Goal: Transaction & Acquisition: Book appointment/travel/reservation

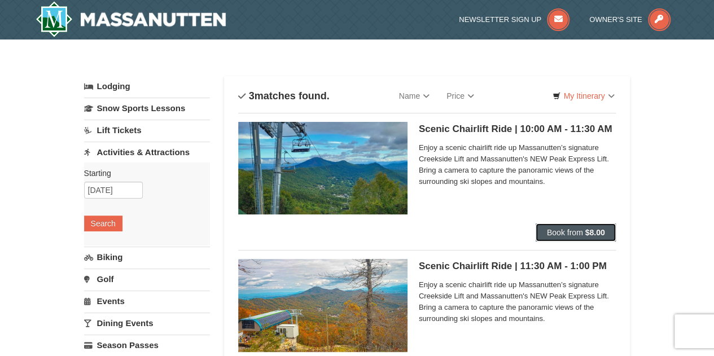
click at [568, 232] on span "Book from" at bounding box center [565, 232] width 36 height 9
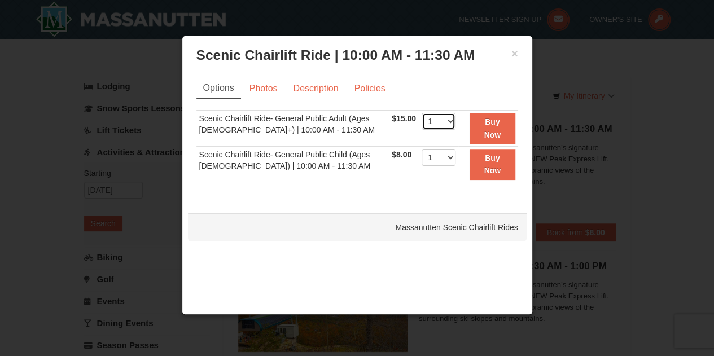
click at [445, 125] on select "1 2 3 4 5 6 7 8 9 10 11 12 13 14 15 16 17 18 19 20 21 22" at bounding box center [439, 121] width 34 height 17
select select "3"
click at [422, 113] on select "1 2 3 4 5 6 7 8 9 10 11 12 13 14 15 16 17 18 19 20 21 22" at bounding box center [439, 121] width 34 height 17
click at [483, 127] on button "Buy Now" at bounding box center [493, 128] width 46 height 31
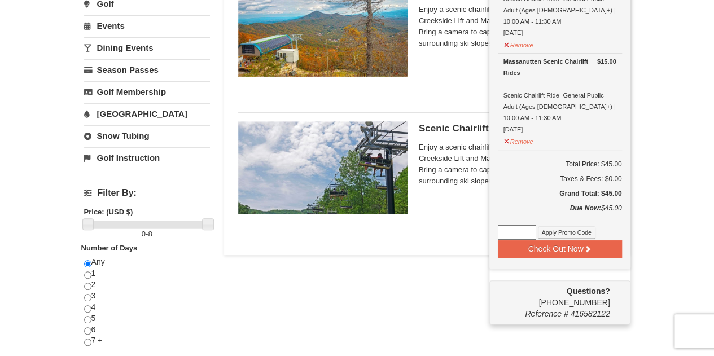
scroll to position [300, 0]
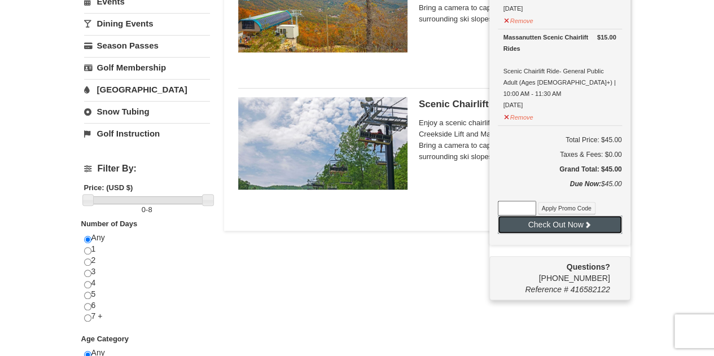
click at [552, 216] on button "Check Out Now" at bounding box center [560, 225] width 124 height 18
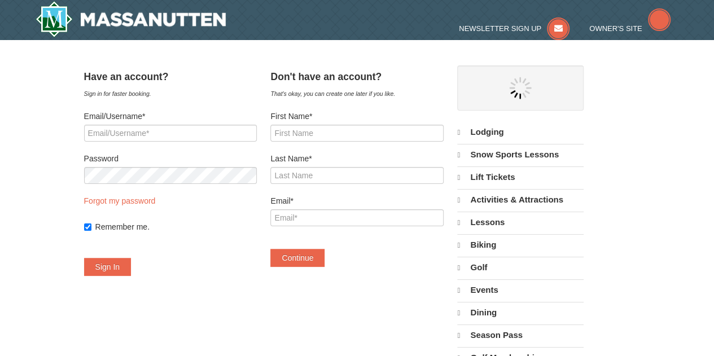
select select "10"
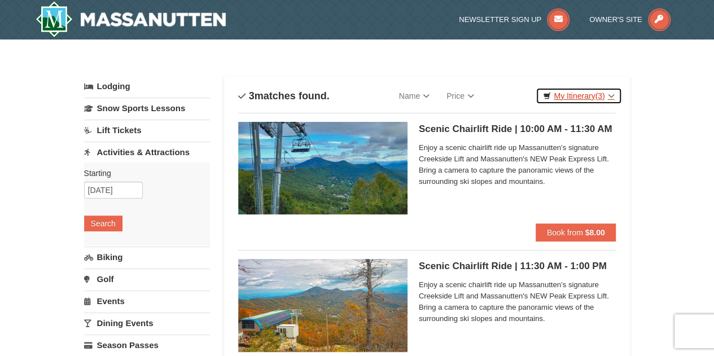
click at [592, 93] on link "My Itinerary (3)" at bounding box center [579, 95] width 86 height 17
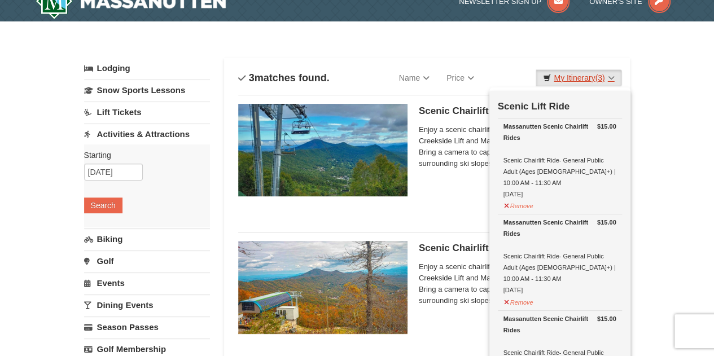
scroll to position [19, 0]
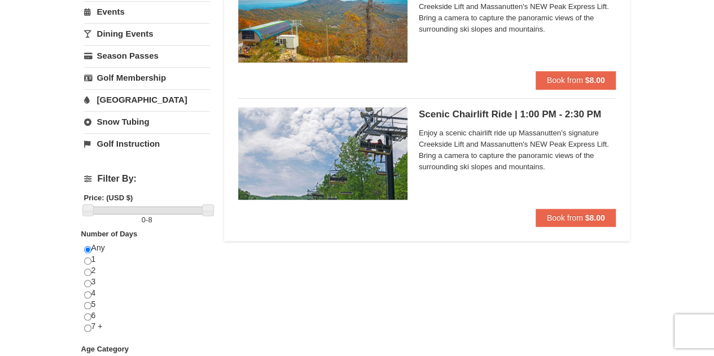
scroll to position [0, 0]
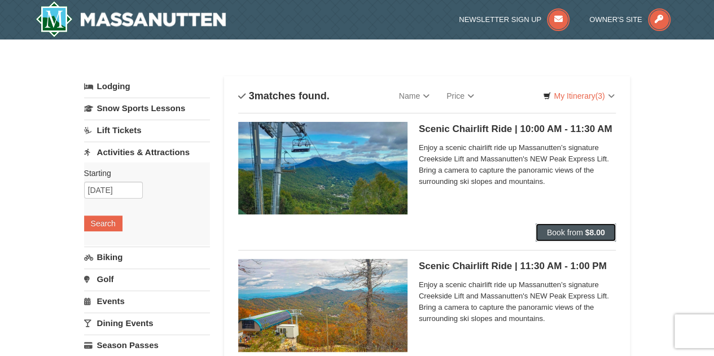
click at [578, 239] on button "Book from $8.00" at bounding box center [576, 233] width 81 height 18
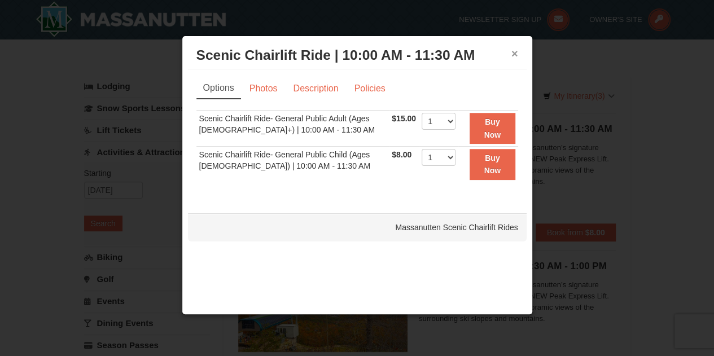
click at [512, 56] on button "×" at bounding box center [514, 53] width 7 height 11
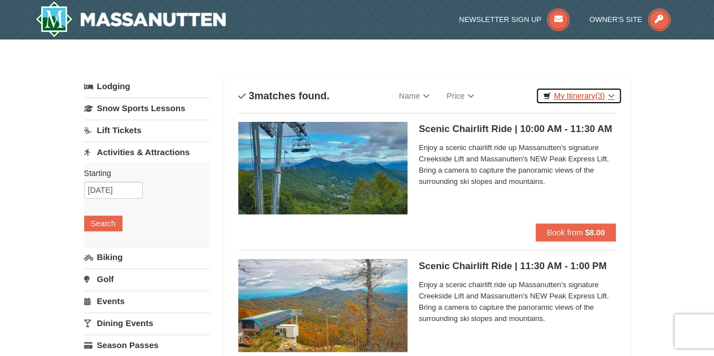
click at [580, 95] on link "My Itinerary (3)" at bounding box center [579, 95] width 86 height 17
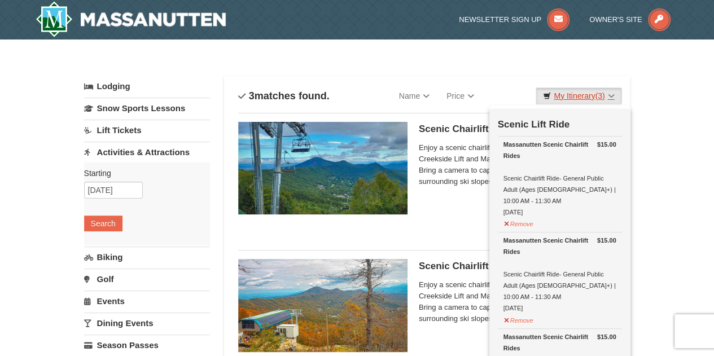
scroll to position [30, 0]
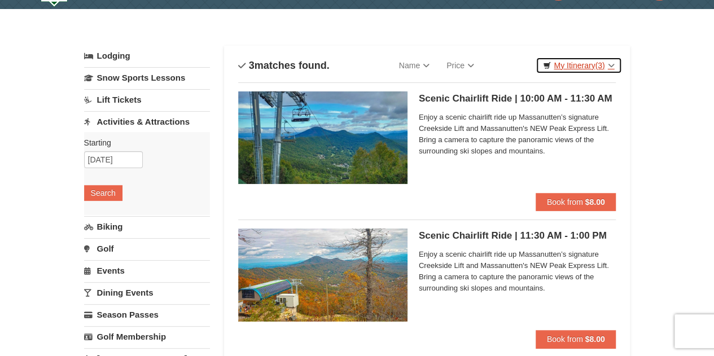
click at [604, 67] on link "My Itinerary (3)" at bounding box center [579, 65] width 86 height 17
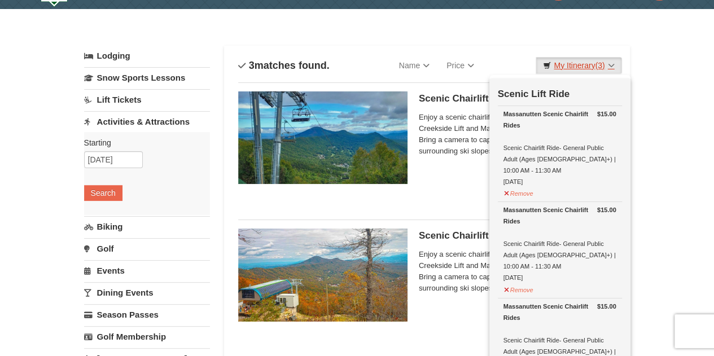
scroll to position [178, 0]
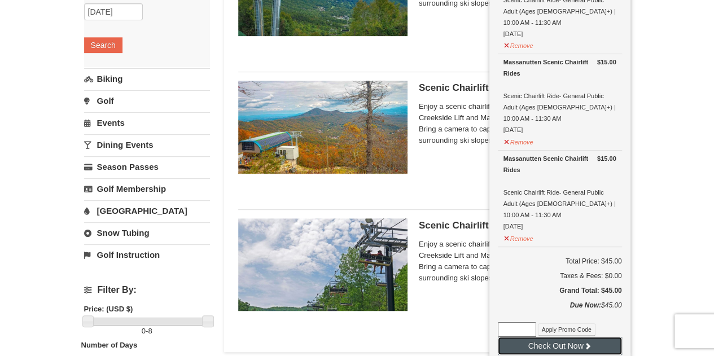
click at [558, 337] on button "Check Out Now" at bounding box center [560, 346] width 124 height 18
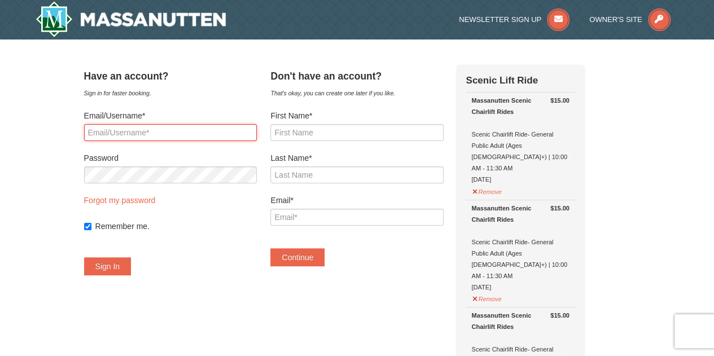
click at [176, 134] on input "Email/Username*" at bounding box center [170, 132] width 173 height 17
type input "nuakiso@gmail.com"
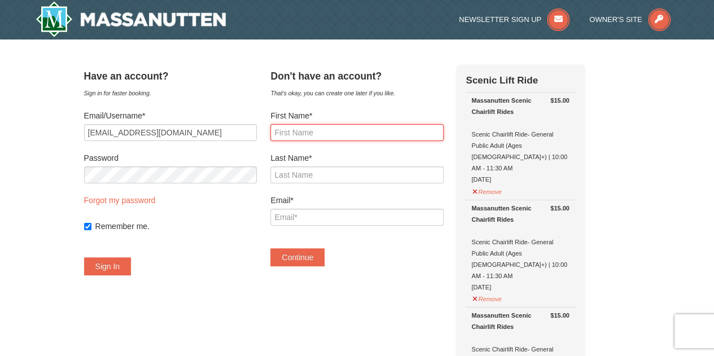
click at [321, 134] on input "First Name*" at bounding box center [356, 132] width 173 height 17
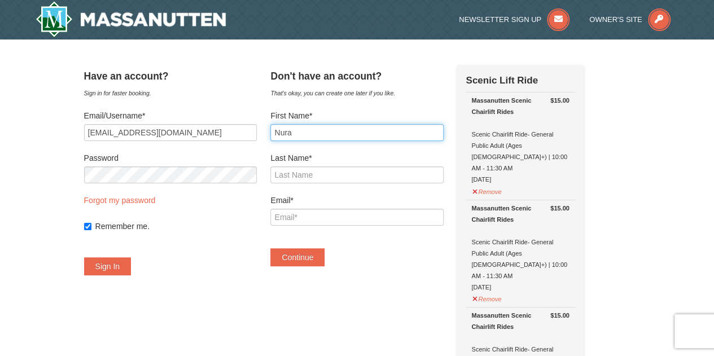
click at [321, 134] on input "Nura" at bounding box center [356, 132] width 173 height 17
type input "Nurame"
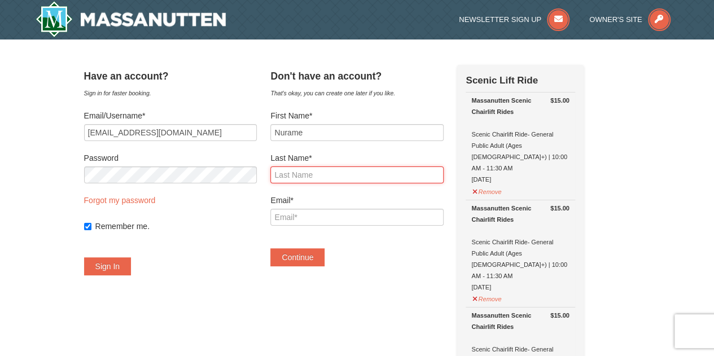
type input "S"
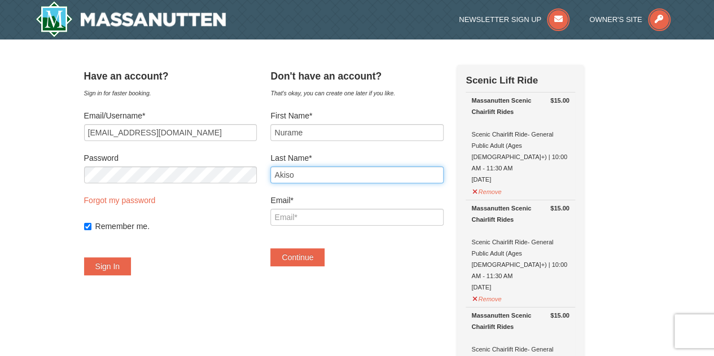
type input "Akiso"
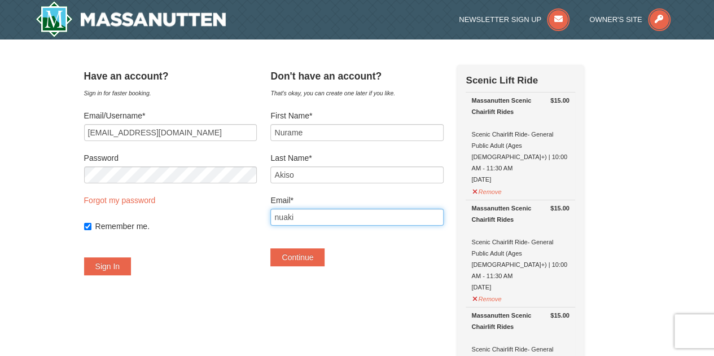
type input "nuakiso@gmail.com"
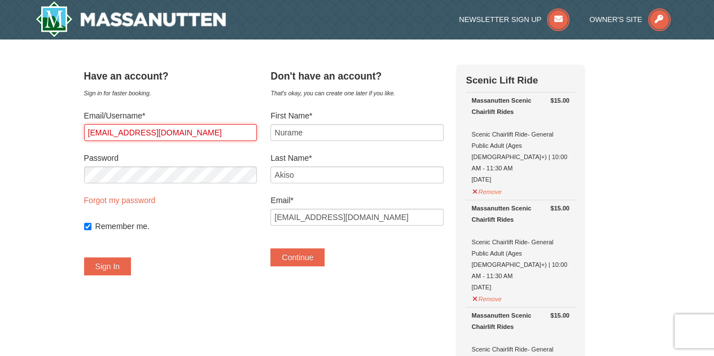
click at [195, 128] on input "nuakiso@gmail.com" at bounding box center [170, 132] width 173 height 17
click at [195, 128] on input "[EMAIL_ADDRESS][DOMAIN_NAME]" at bounding box center [170, 132] width 173 height 17
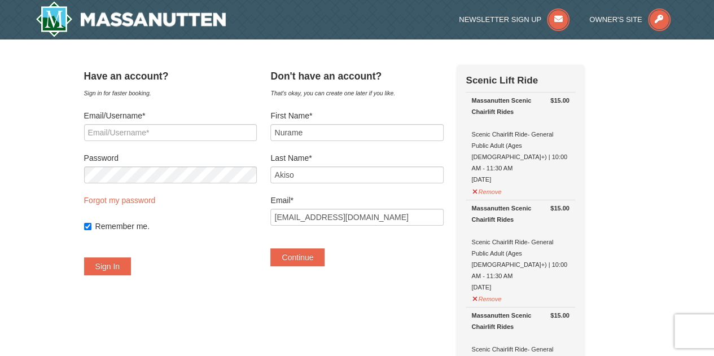
click at [229, 257] on form "Email/Username* Password Forgot my password Remember me. Sign In" at bounding box center [170, 192] width 173 height 165
click at [108, 226] on div "Remember me." at bounding box center [170, 226] width 173 height 11
click at [91, 225] on input "Remember me." at bounding box center [87, 226] width 7 height 7
checkbox input "false"
click at [322, 262] on button "Continue" at bounding box center [297, 257] width 54 height 18
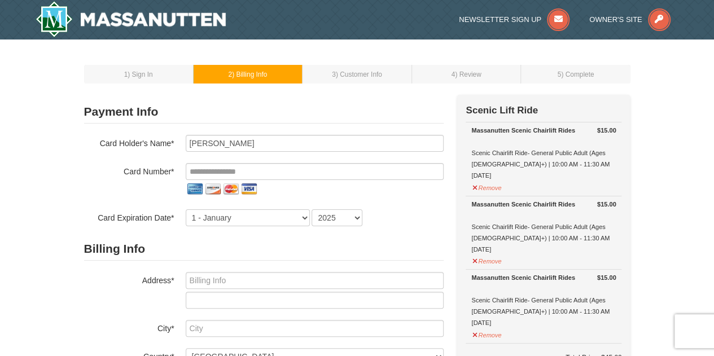
click at [436, 104] on h2 "Payment Info" at bounding box center [264, 111] width 360 height 23
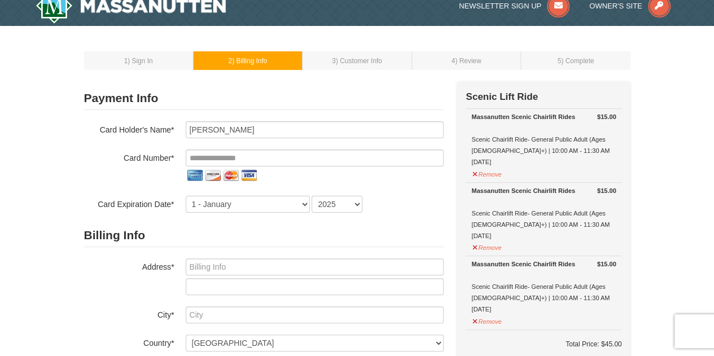
scroll to position [12, 0]
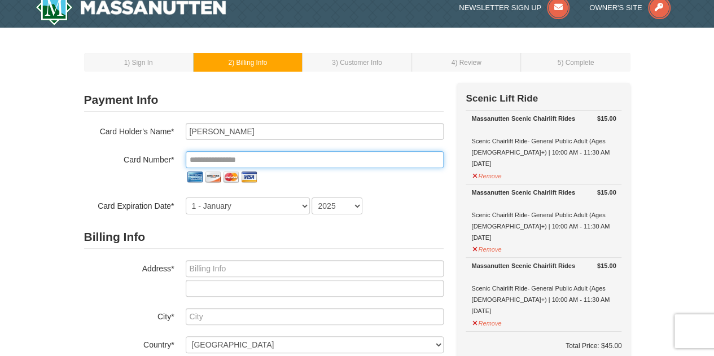
click at [331, 161] on input "tel" at bounding box center [315, 159] width 258 height 17
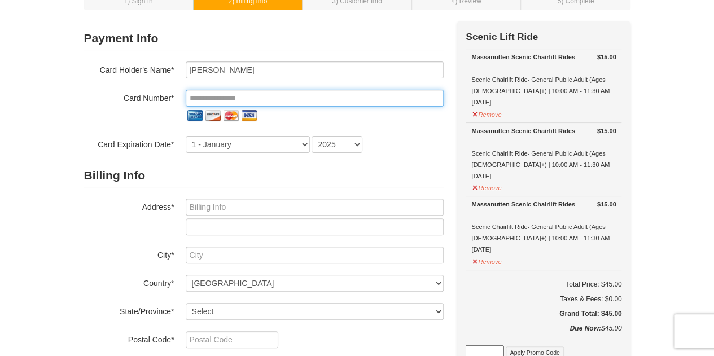
scroll to position [0, 0]
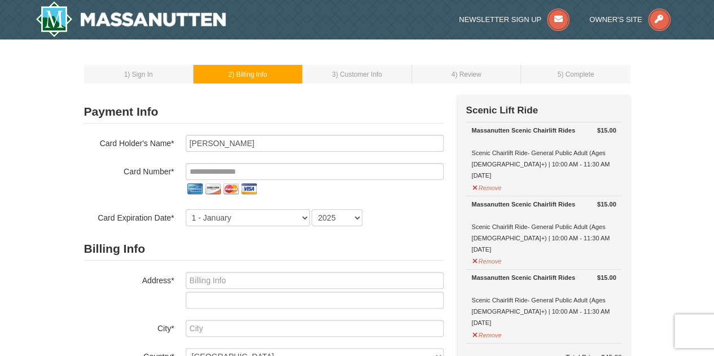
click at [551, 151] on div "Massanutten Scenic Chairlift Rides Scenic Chairlift Ride- General Public Adult …" at bounding box center [543, 153] width 144 height 56
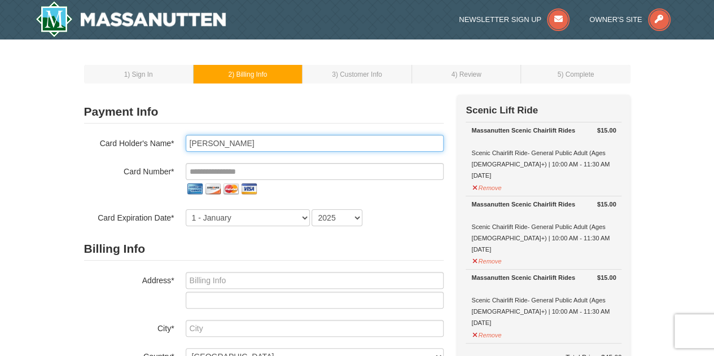
click at [336, 141] on input "[PERSON_NAME]" at bounding box center [315, 143] width 258 height 17
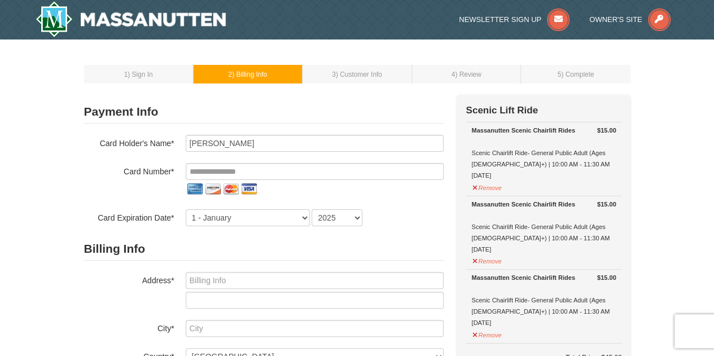
click at [321, 162] on div "Card Holder's Name* Nurame Akiso Card Number* Card Expiration Date* 1 - January…" at bounding box center [264, 180] width 360 height 91
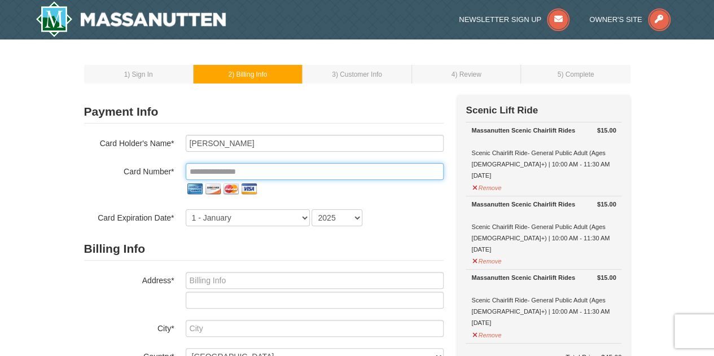
click at [267, 164] on input "tel" at bounding box center [315, 171] width 258 height 17
click at [258, 173] on input "tel" at bounding box center [315, 171] width 258 height 17
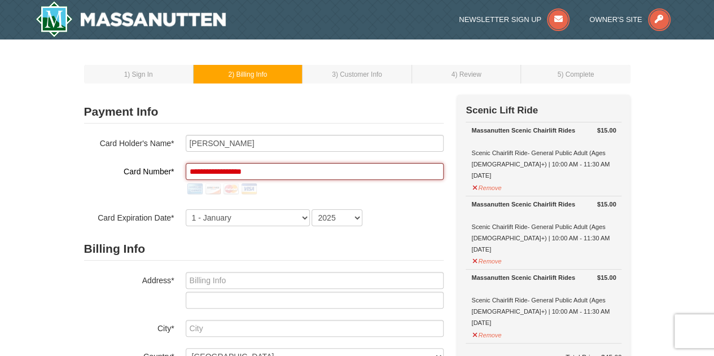
click at [249, 173] on input "**********" at bounding box center [315, 171] width 258 height 17
click at [135, 191] on div "**********" at bounding box center [264, 180] width 360 height 35
click at [247, 171] on input "**********" at bounding box center [315, 171] width 258 height 17
type input "**********"
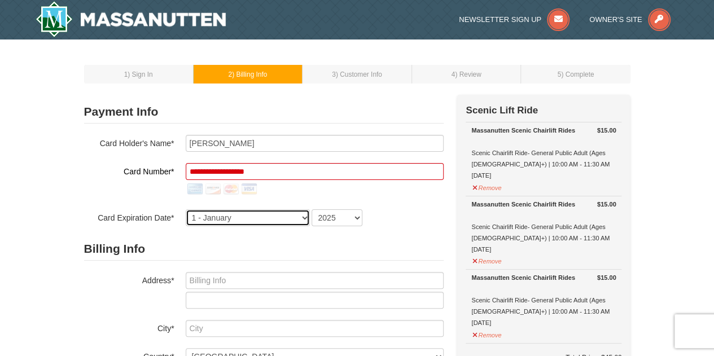
click at [235, 215] on select "1 - January 2 - February 3 - March 4 - April 5 - May 6 - June 7 - July 8 - Augu…" at bounding box center [248, 217] width 124 height 17
click at [150, 163] on div "**********" at bounding box center [264, 180] width 360 height 91
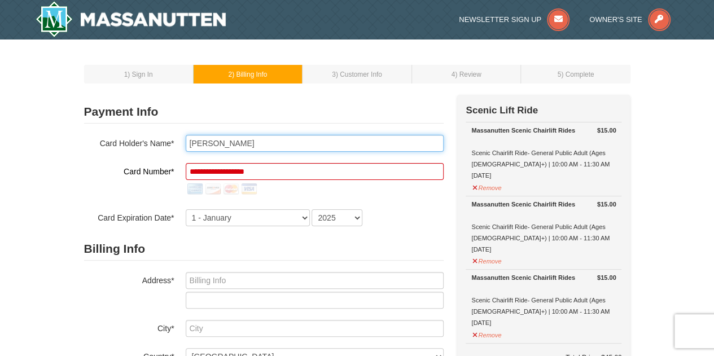
click at [249, 137] on input "Nurame Akiso" at bounding box center [315, 143] width 258 height 17
type input "Nurame D Akiso"
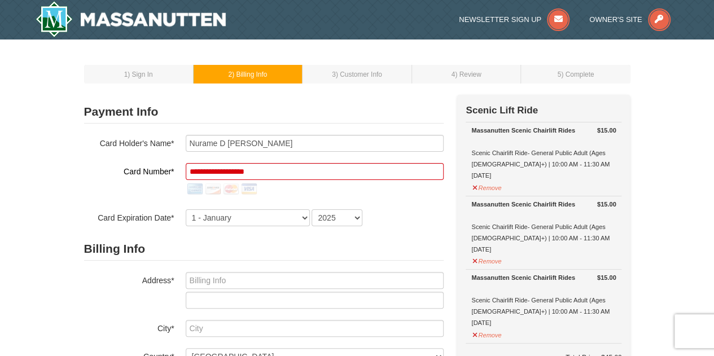
click at [167, 205] on div "**********" at bounding box center [264, 180] width 360 height 91
click at [259, 213] on select "1 - January 2 - February 3 - March 4 - April 5 - May 6 - June 7 - July 8 - Augu…" at bounding box center [248, 217] width 124 height 17
select select "7"
click at [186, 209] on select "1 - January 2 - February 3 - March 4 - April 5 - May 6 - June 7 - July 8 - Augu…" at bounding box center [248, 217] width 124 height 17
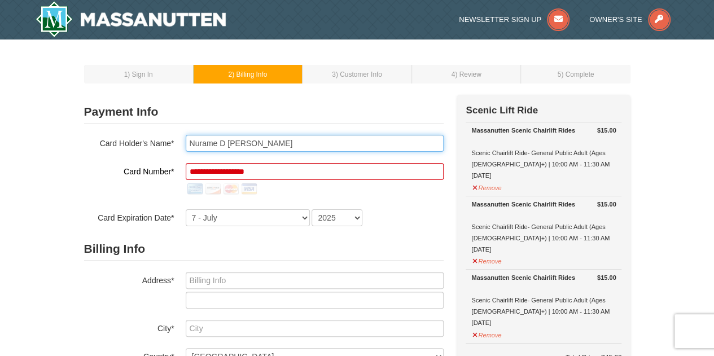
click at [214, 139] on input "Nurame D Akiso" at bounding box center [315, 143] width 258 height 17
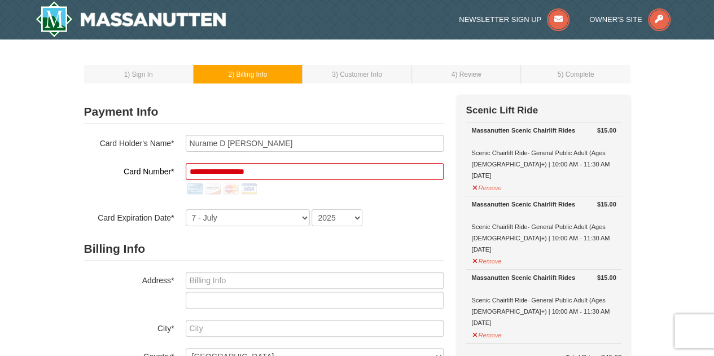
click at [366, 225] on div "1 - January 2 - February 3 - March 4 - April 5 - May 6 - June 7 - July 8 - Augu…" at bounding box center [315, 217] width 258 height 17
click at [360, 222] on select "2025 2026 2027 2028 2029 2030 2031 2032 2033 2034" at bounding box center [337, 217] width 51 height 17
select select "2028"
click at [312, 209] on select "2025 2026 2027 2028 2029 2030 2031 2032 2033 2034" at bounding box center [337, 217] width 51 height 17
click at [389, 208] on div "**********" at bounding box center [264, 180] width 360 height 91
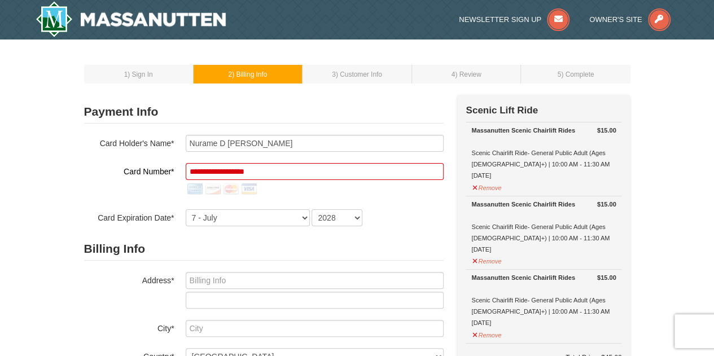
scroll to position [59, 0]
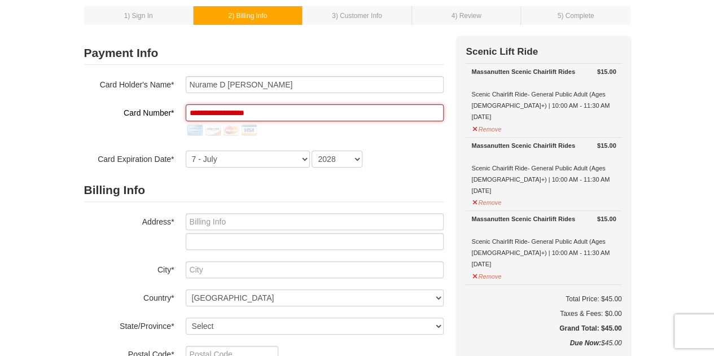
click at [279, 111] on input "**********" at bounding box center [315, 112] width 258 height 17
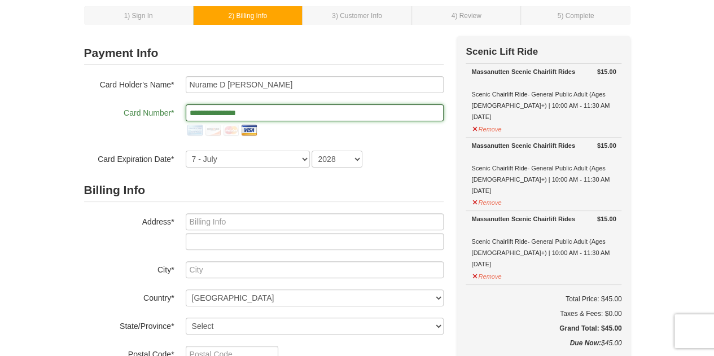
type input "**********"
click at [222, 203] on div "Billing Info Address* City* Country* ----- Select ------ Afghanistan Åland Isla…" at bounding box center [264, 299] width 360 height 240
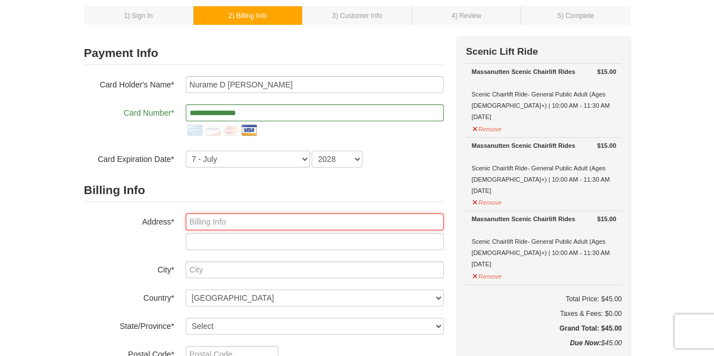
click at [227, 213] on input "text" at bounding box center [315, 221] width 258 height 17
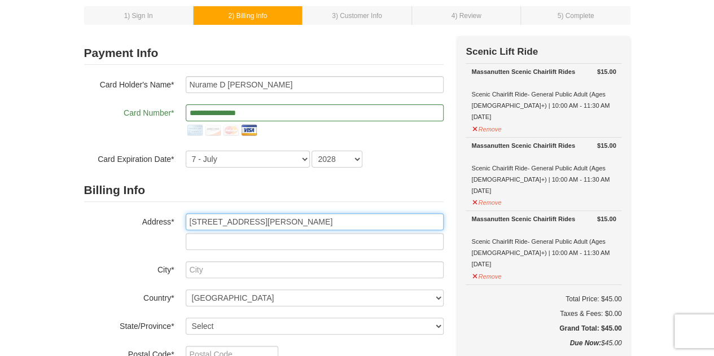
type input "5807 Bunker Woods Ln"
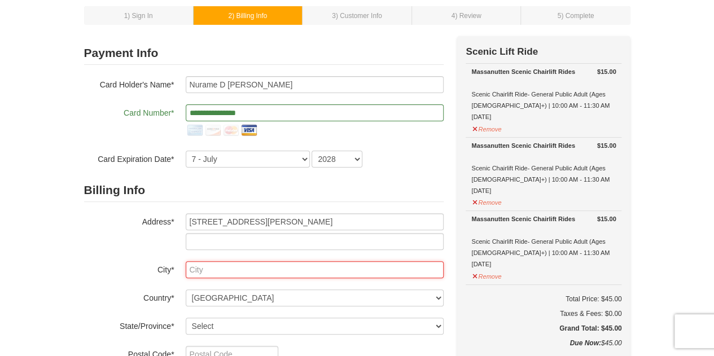
click at [226, 275] on input "text" at bounding box center [315, 269] width 258 height 17
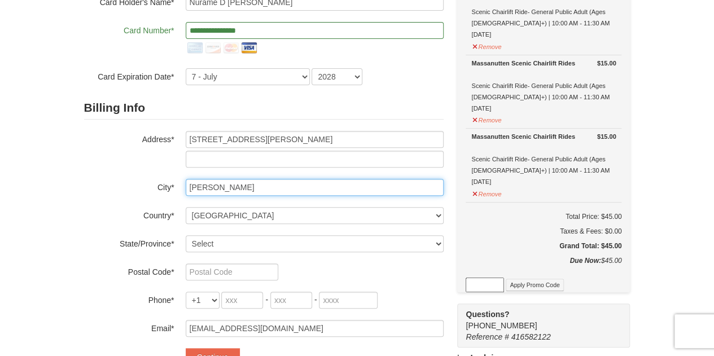
scroll to position [142, 0]
type input "Burke"
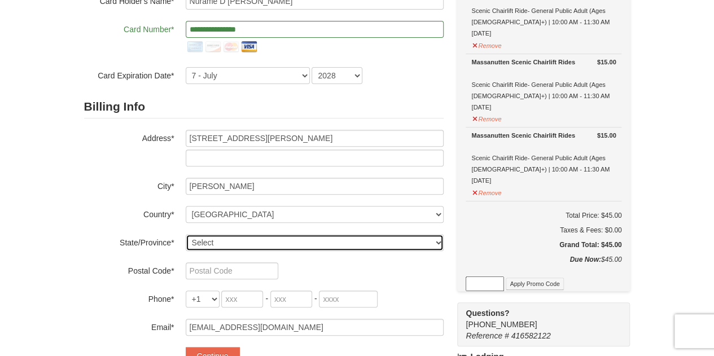
click at [227, 246] on select "Select Alabama Alaska American Samoa Arizona Arkansas California Colorado Conne…" at bounding box center [315, 242] width 258 height 17
select select "VA"
click at [186, 234] on select "Select Alabama Alaska American Samoa Arizona Arkansas California Colorado Conne…" at bounding box center [315, 242] width 258 height 17
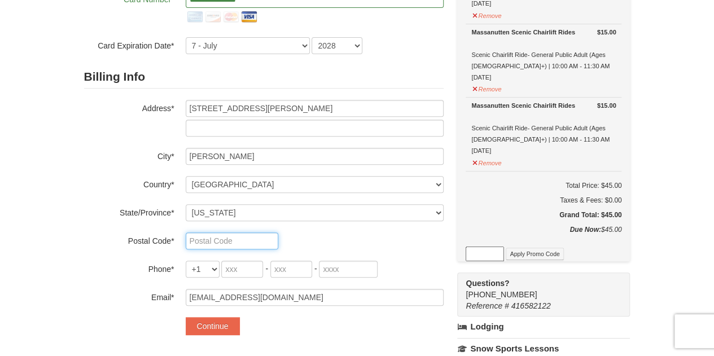
click at [223, 235] on input "text" at bounding box center [232, 241] width 93 height 17
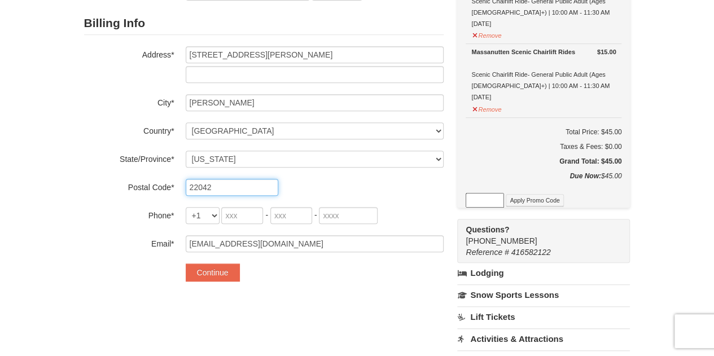
scroll to position [227, 0]
type input "22042"
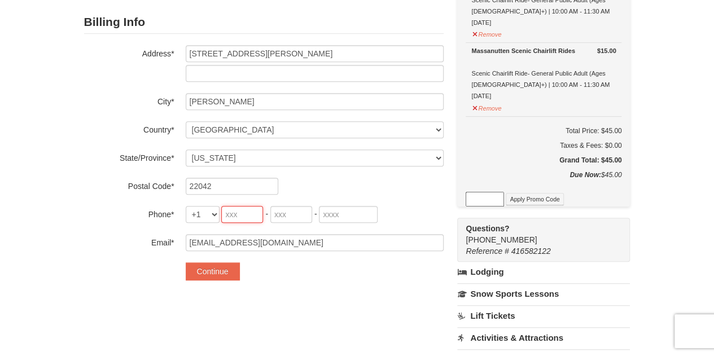
click at [247, 211] on input "tel" at bounding box center [242, 214] width 42 height 17
type input "571"
click at [281, 215] on input "tel" at bounding box center [291, 214] width 42 height 17
type input "253"
click at [357, 216] on input "tel" at bounding box center [348, 214] width 59 height 17
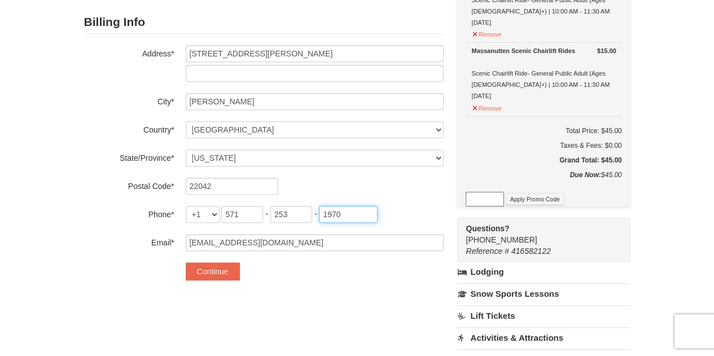
type input "1970"
click at [358, 271] on div "Continue" at bounding box center [315, 271] width 258 height 18
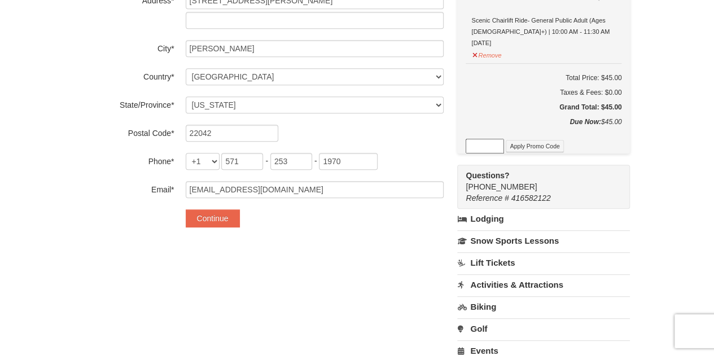
scroll to position [276, 0]
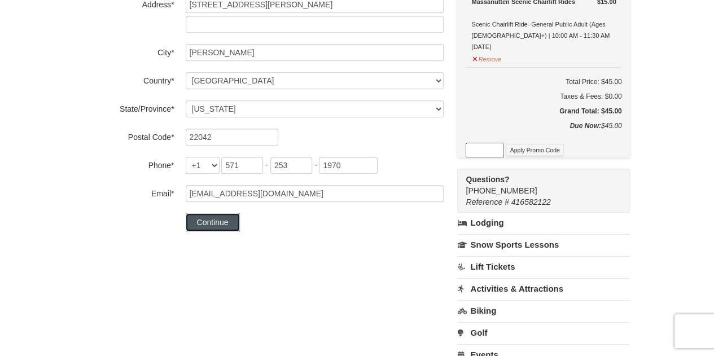
click at [231, 225] on button "Continue" at bounding box center [213, 222] width 54 height 18
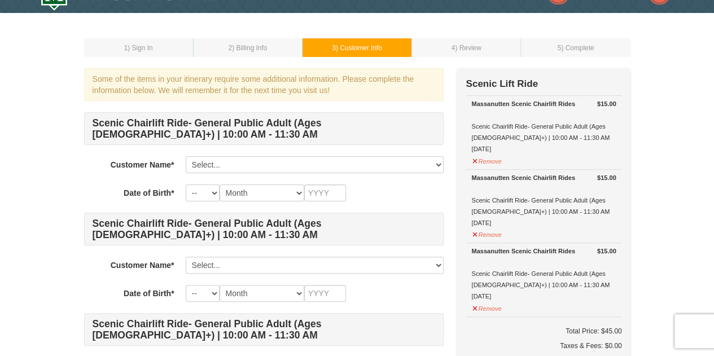
scroll to position [19, 0]
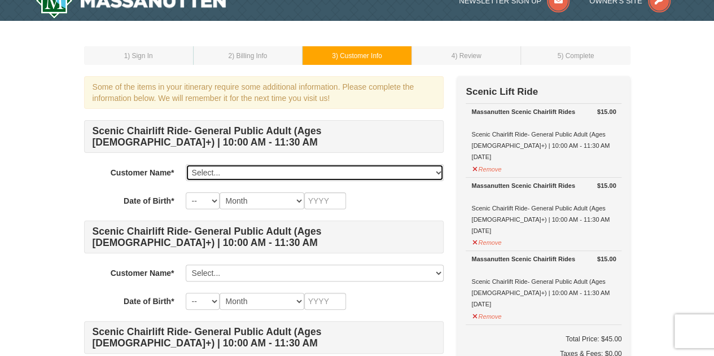
click at [300, 177] on select "Select... Nurame Akiso Add New..." at bounding box center [315, 172] width 258 height 17
select select "28359928"
click at [186, 164] on select "Select... Nurame Akiso Add New..." at bounding box center [315, 172] width 258 height 17
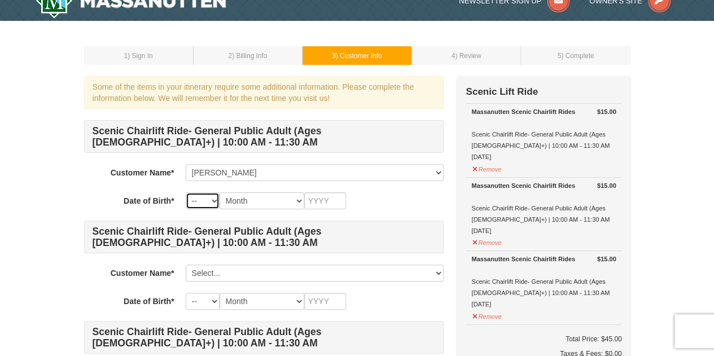
click at [199, 199] on select "-- 01 02 03 04 05 06 07 08 09 10 11 12 13 14 15 16 17 18 19 20 21 22 23 24 25 2…" at bounding box center [203, 200] width 34 height 17
click at [186, 192] on select "-- 01 02 03 04 05 06 07 08 09 10 11 12 13 14 15 16 17 18 19 20 21 22 23 24 25 2…" at bounding box center [203, 200] width 34 height 17
click at [233, 200] on select "Month January February March April May June July August September October Novem…" at bounding box center [262, 200] width 85 height 17
click at [155, 205] on label "Date of Birth*" at bounding box center [129, 199] width 90 height 14
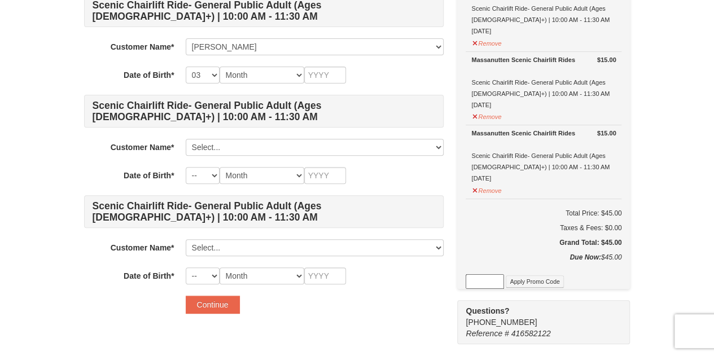
scroll to position [141, 0]
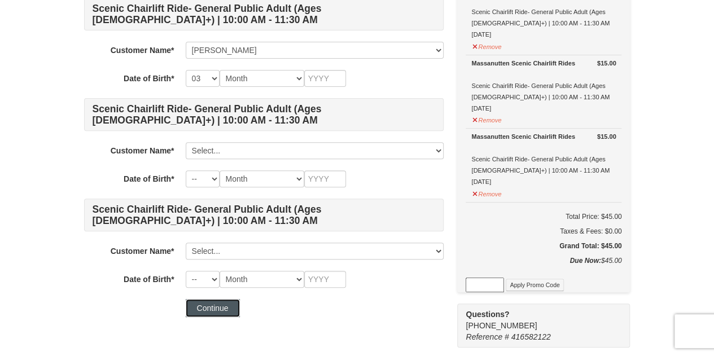
click at [211, 308] on button "Continue" at bounding box center [213, 308] width 54 height 18
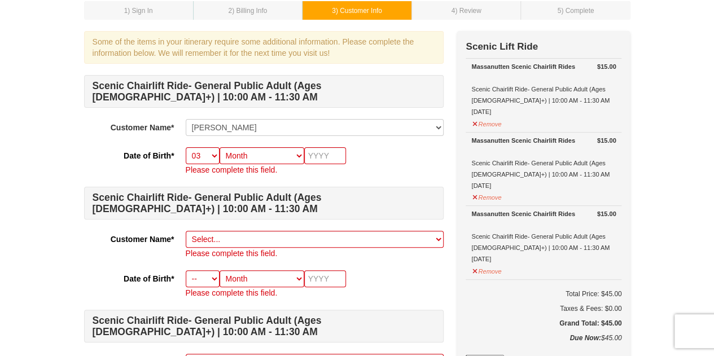
scroll to position [63, 0]
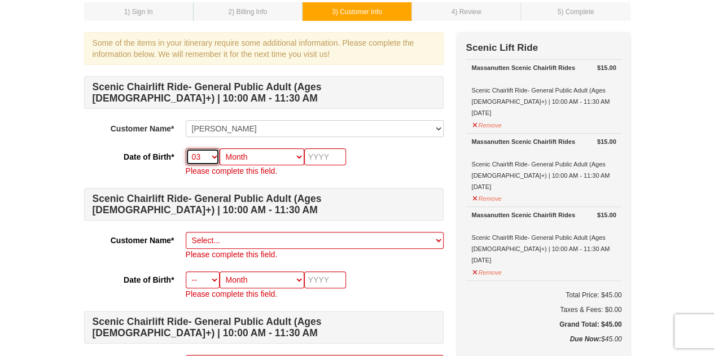
click at [197, 148] on select "-- 01 02 03 04 05 06 07 08 09 10 11 12 13 14 15 16 17 18 19 20 21 22 23 24 25 2…" at bounding box center [203, 156] width 34 height 17
click at [128, 135] on div "Customer Name* Select... Nurame Akiso Add New... Save Cancel" at bounding box center [264, 128] width 360 height 17
click at [198, 155] on select "-- 01 02 03 04 05 06 07 08 09 10 11 12 13 14 15 16 17 18 19 20 21 22 23 24 25 2…" at bounding box center [203, 156] width 34 height 17
select select "25"
click at [186, 148] on select "-- 01 02 03 04 05 06 07 08 09 10 11 12 13 14 15 16 17 18 19 20 21 22 23 24 25 2…" at bounding box center [203, 156] width 34 height 17
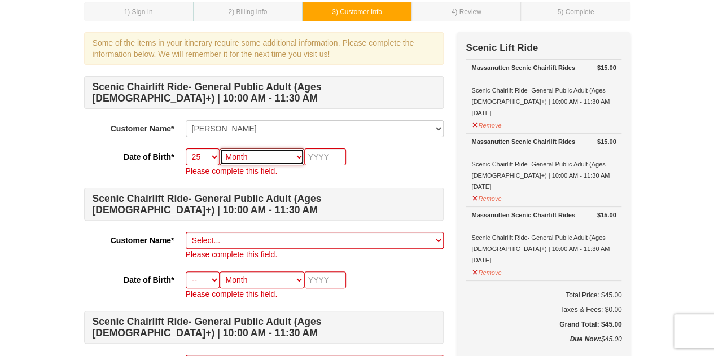
click at [243, 151] on select "Month January February March April May June July August September October Novem…" at bounding box center [262, 156] width 85 height 17
select select "03"
click at [220, 148] on select "Month January February March April May June July August September October Novem…" at bounding box center [262, 156] width 85 height 17
click at [322, 165] on p "Please complete this field." at bounding box center [315, 170] width 258 height 11
click at [335, 150] on input "text" at bounding box center [325, 156] width 42 height 17
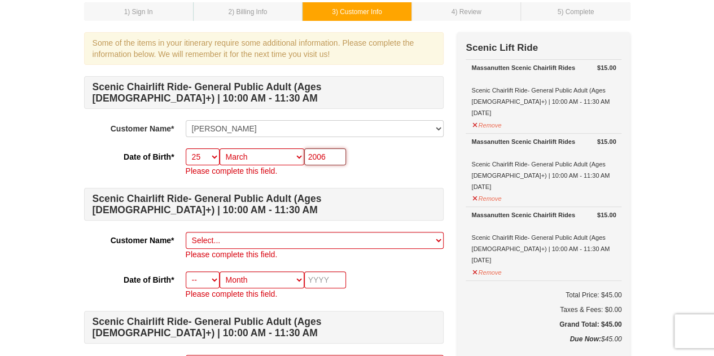
type input "2006"
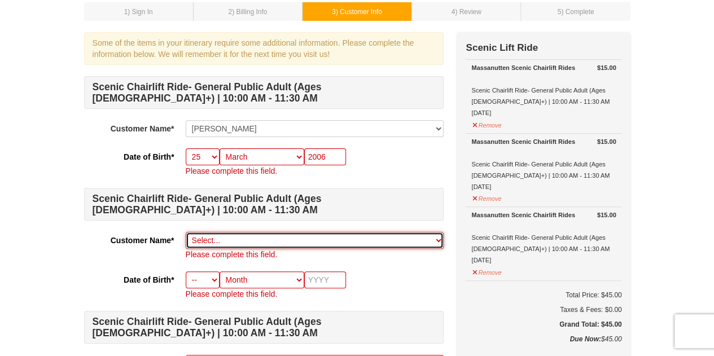
click at [220, 244] on select "Select... Nurame Akiso Add New..." at bounding box center [315, 240] width 258 height 17
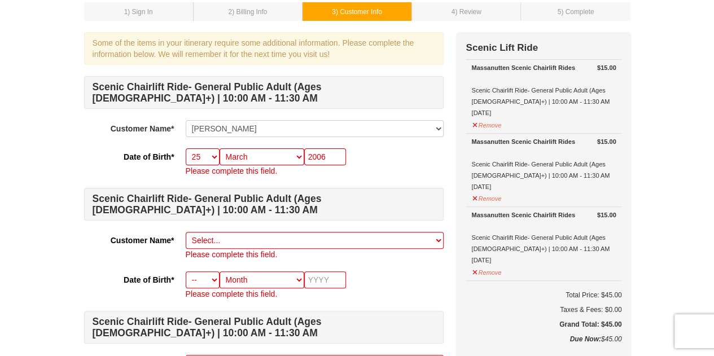
click at [176, 238] on div "Customer Name* Select... Nurame Akiso Add New... Please complete this field. Sa…" at bounding box center [264, 246] width 360 height 28
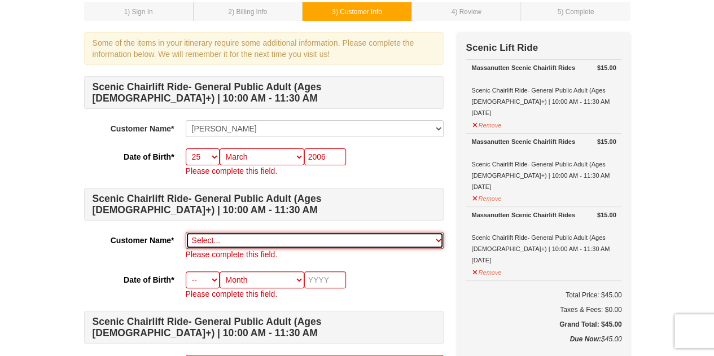
click at [209, 236] on select "Select... Nurame Akiso Add New..." at bounding box center [315, 240] width 258 height 17
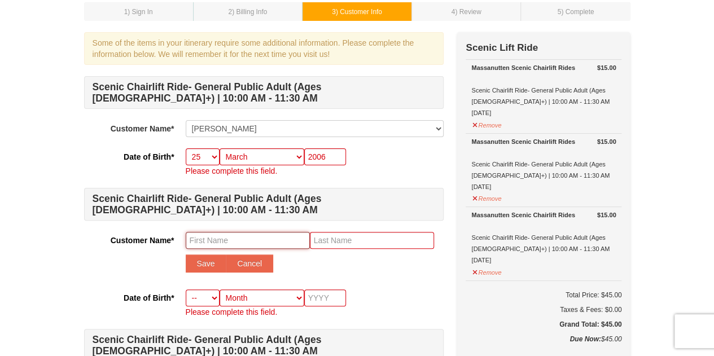
click at [226, 242] on input "text" at bounding box center [248, 240] width 124 height 17
type input "Angelin"
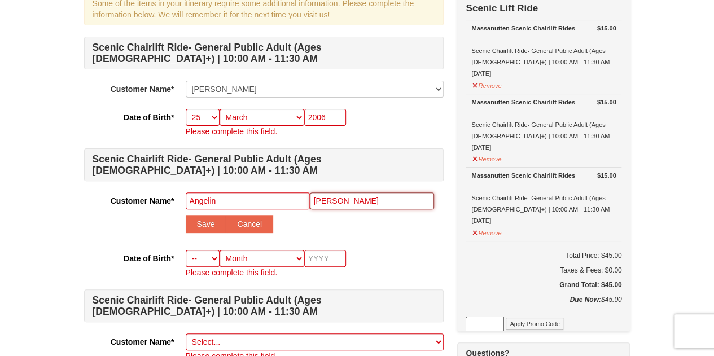
type input "[PERSON_NAME]"
click at [204, 259] on select "-- 01 02 03 04 05 06 07 08 09 10 11 12 13 14 15 16 17 18 19 20 21 22 23 24 25 2…" at bounding box center [203, 258] width 34 height 17
select select "21"
click at [186, 250] on select "-- 01 02 03 04 05 06 07 08 09 10 11 12 13 14 15 16 17 18 19 20 21 22 23 24 25 2…" at bounding box center [203, 258] width 34 height 17
click at [237, 263] on select "Month January February March April May June July August September October Novem…" at bounding box center [262, 258] width 85 height 17
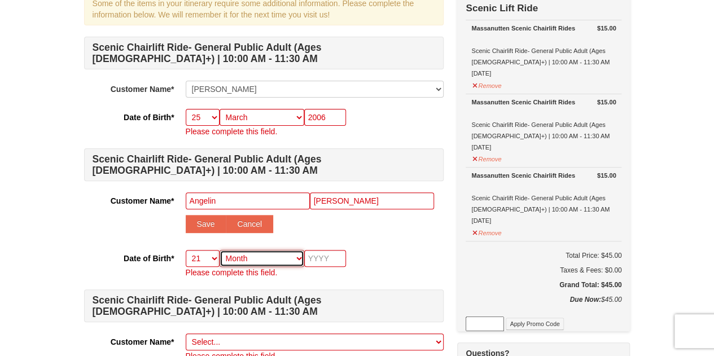
select select "02"
click at [220, 250] on select "Month January February March April May June July August September October Novem…" at bounding box center [262, 258] width 85 height 17
click at [332, 267] on p "Please complete this field." at bounding box center [315, 272] width 258 height 11
click at [326, 261] on input "text" at bounding box center [325, 258] width 42 height 17
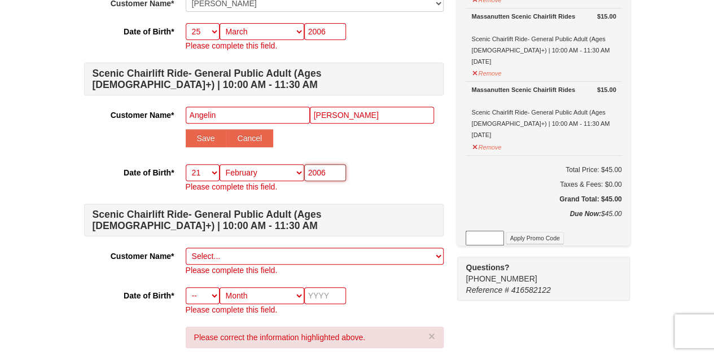
type input "2006"
click at [354, 187] on p "Please complete this field." at bounding box center [315, 186] width 258 height 11
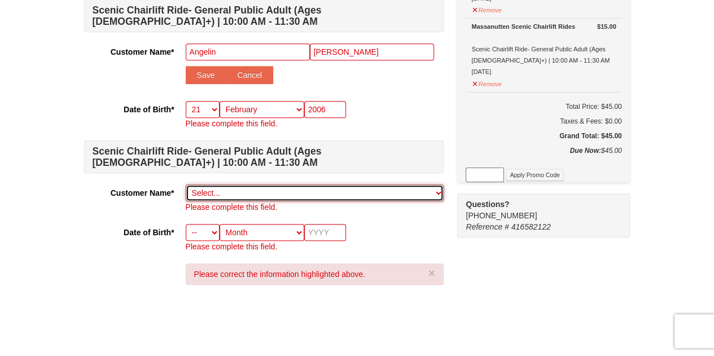
click at [293, 191] on select "Select... Nurame Akiso Add New..." at bounding box center [315, 193] width 258 height 17
select select
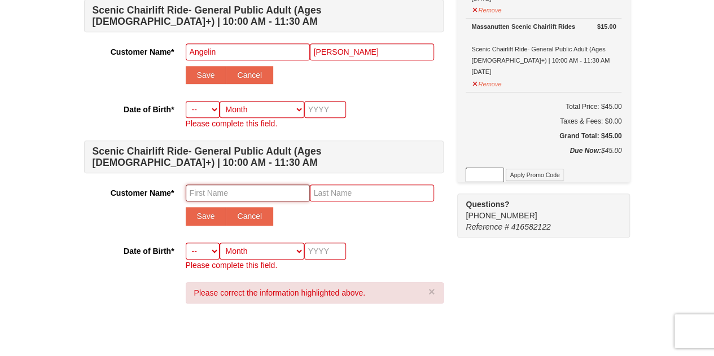
click at [233, 196] on input "text" at bounding box center [248, 193] width 124 height 17
click at [247, 190] on input "Emely" at bounding box center [248, 193] width 124 height 17
paste input "Valdez Palacios"
click at [247, 190] on input "Emely Valdez Palacios" at bounding box center [248, 193] width 124 height 17
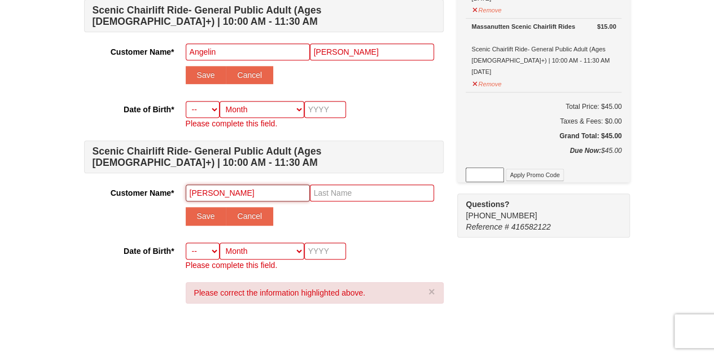
drag, startPoint x: 281, startPoint y: 194, endPoint x: 213, endPoint y: 191, distance: 68.4
click at [213, 191] on input "Emely Valdez Palacios" at bounding box center [248, 193] width 124 height 17
type input "Emely"
click at [334, 189] on input "text" at bounding box center [372, 193] width 124 height 17
paste input "Emely Valdez Palacios"
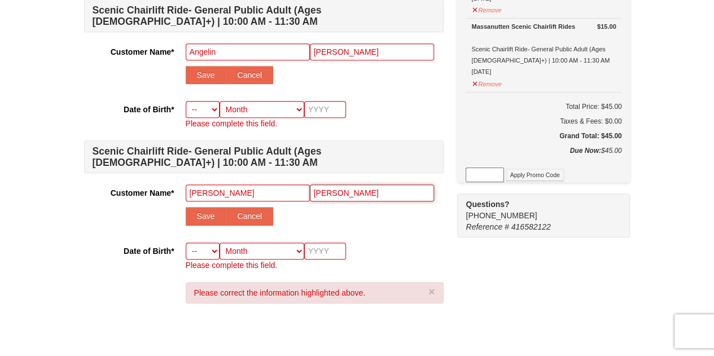
drag, startPoint x: 363, startPoint y: 190, endPoint x: 310, endPoint y: 189, distance: 53.1
click at [310, 189] on input "Emely Valdez Palacios" at bounding box center [372, 193] width 124 height 17
type input "Palacios"
click at [374, 233] on div "Scenic Chairlift Ride- General Public Adult (Ages 13+) | 10:00 AM - 11:30 AM Cu…" at bounding box center [264, 79] width 360 height 383
click at [312, 225] on div "Customer Name* Select... Nurame Akiso Add New... Please complete this field. Em…" at bounding box center [264, 208] width 360 height 46
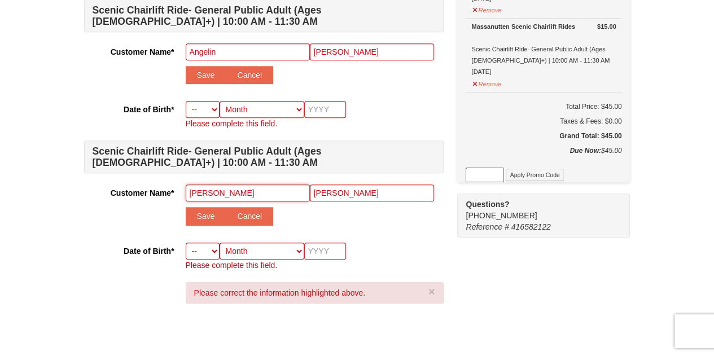
click at [282, 191] on input "Emely" at bounding box center [248, 193] width 124 height 17
click at [203, 107] on select "-- 01 02 03 04 05 06 07 08 09 10 11 12 13 14 15 16 17 18 19 20 21 22 23 24 25 2…" at bounding box center [203, 109] width 34 height 17
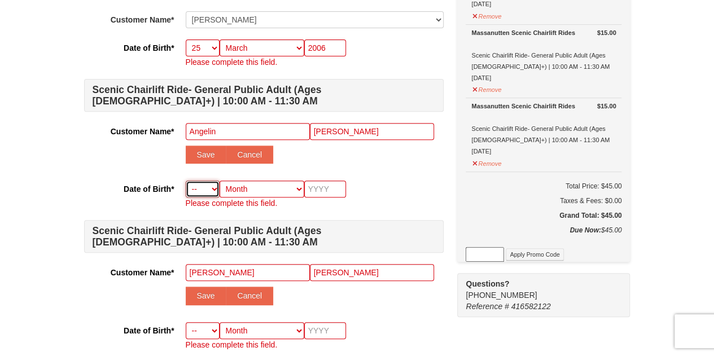
scroll to position [172, 0]
click at [204, 185] on select "-- 01 02 03 04 05 06 07 08 09 10 11 12 13 14 15 16 17 18 19 20 21 22 23 24 25 2…" at bounding box center [203, 188] width 34 height 17
select select "21"
click at [186, 180] on select "-- 01 02 03 04 05 06 07 08 09 10 11 12 13 14 15 16 17 18 19 20 21 22 23 24 25 2…" at bounding box center [203, 188] width 34 height 17
select select "21"
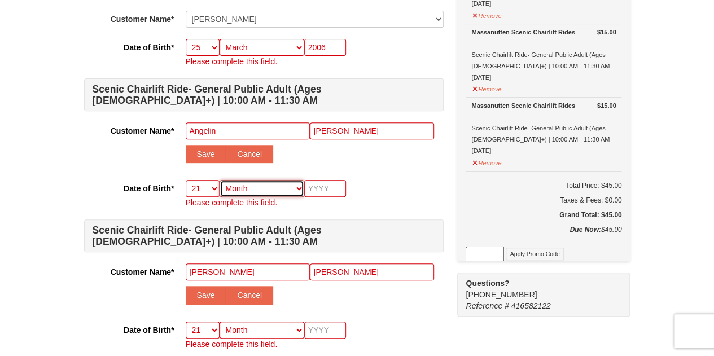
click at [242, 186] on select "Month January February March April May June July August September October Novem…" at bounding box center [262, 188] width 85 height 17
select select "02"
click at [220, 180] on select "Month January February March April May June July August September October Novem…" at bounding box center [262, 188] width 85 height 17
select select "02"
click at [316, 192] on input "text" at bounding box center [325, 188] width 42 height 17
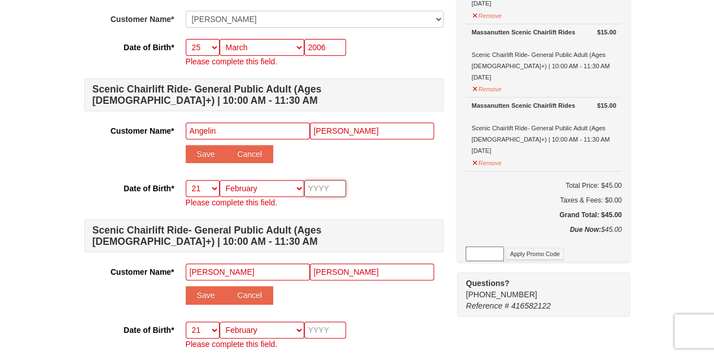
type input "2"
type input "20"
type input "2006"
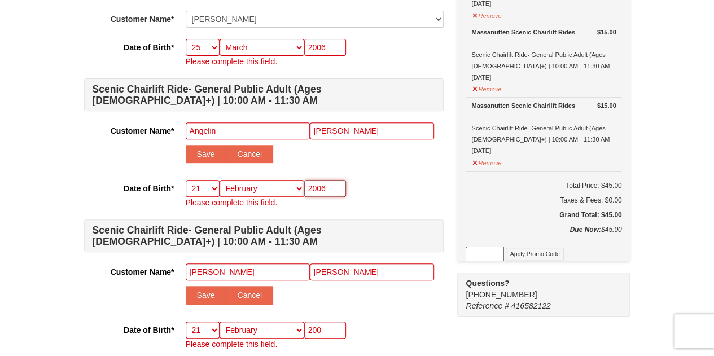
type input "2006"
click at [374, 299] on div "Save Cancel" at bounding box center [315, 295] width 258 height 18
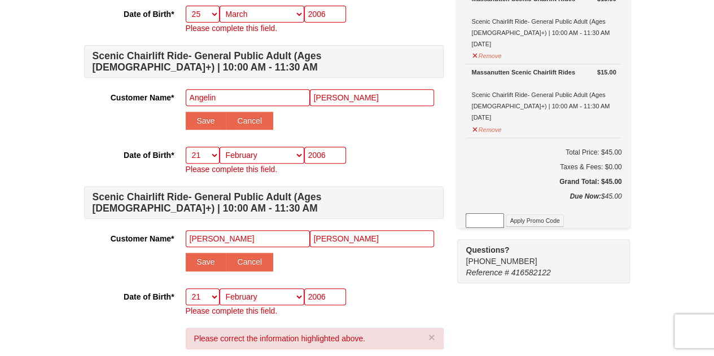
scroll to position [206, 0]
click at [204, 294] on select "-- 01 02 03 04 05 06 07 08 09 10 11 12 13 14 15 16 17 18 19 20 21 22 23 24 25 2…" at bounding box center [203, 296] width 34 height 17
select select "15"
click at [186, 288] on select "-- 01 02 03 04 05 06 07 08 09 10 11 12 13 14 15 16 17 18 19 20 21 22 23 24 25 2…" at bounding box center [203, 296] width 34 height 17
select select "15"
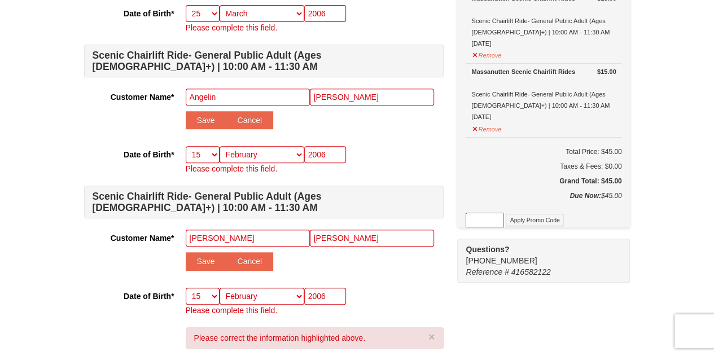
click at [112, 268] on div "Customer Name* Select... Nurame Akiso Add New... Please complete this field. Em…" at bounding box center [264, 253] width 360 height 46
click at [332, 99] on input "Quinteros" at bounding box center [372, 97] width 124 height 17
click at [271, 99] on input "Angelin" at bounding box center [248, 97] width 124 height 17
click at [213, 123] on button "Save" at bounding box center [206, 120] width 41 height 18
select select
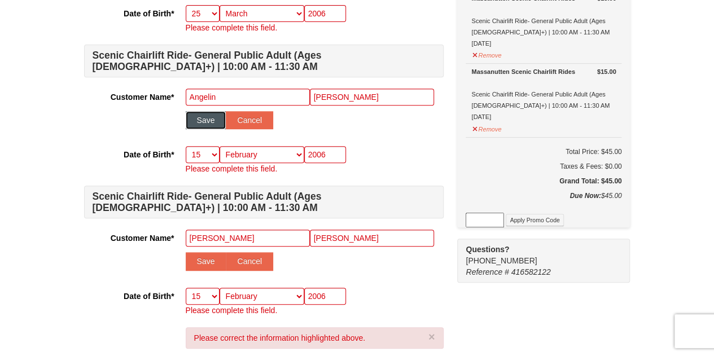
select select
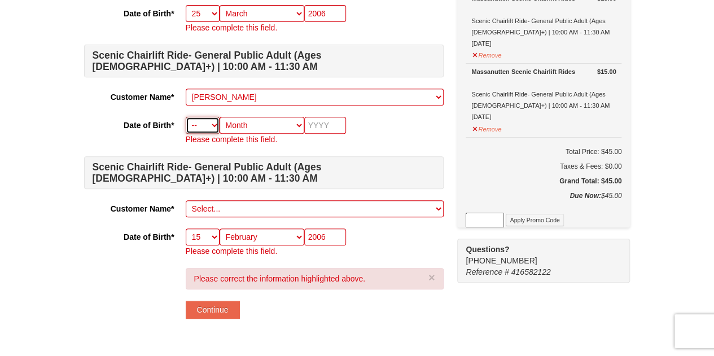
click at [200, 127] on select "-- 01 02 03 04 05 06 07 08 09 10 11 12 13 14 15 16 17 18 19 20 21 22 23 24 25 2…" at bounding box center [203, 125] width 34 height 17
click at [129, 174] on h4 "Scenic Chairlift Ride- General Public Adult (Ages 13+) | 10:00 AM - 11:30 AM" at bounding box center [264, 172] width 360 height 33
click at [216, 218] on div "Scenic Chairlift Ride- General Public Adult (Ages 13+) | 10:00 AM - 11:30 AM Cu…" at bounding box center [264, 95] width 360 height 324
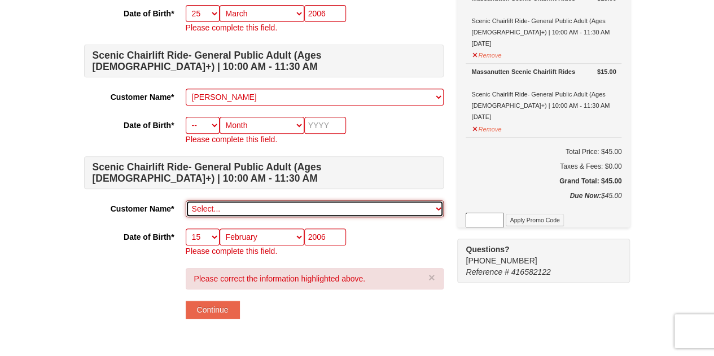
click at [216, 210] on select "Select... Nurame Akiso Angelin Quinteros Add New..." at bounding box center [315, 208] width 258 height 17
select select
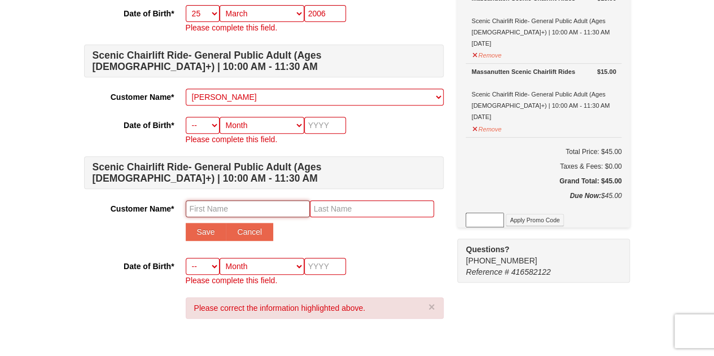
click at [242, 211] on input "text" at bounding box center [248, 208] width 124 height 17
type input "Emely"
type input "Valdez"
click at [211, 255] on div "Scenic Chairlift Ride- General Public Adult (Ages 13+) | 10:00 AM - 11:30 AM Cu…" at bounding box center [264, 109] width 360 height 353
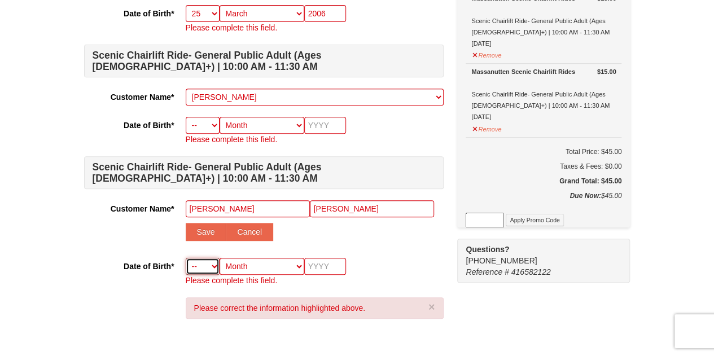
click at [211, 265] on select "-- 01 02 03 04 05 06 07 08 09 10 11 12 13 14 15 16 17 18 19 20 21 22 23 24 25 2…" at bounding box center [203, 266] width 34 height 17
click at [186, 258] on select "-- 01 02 03 04 05 06 07 08 09 10 11 12 13 14 15 16 17 18 19 20 21 22 23 24 25 2…" at bounding box center [203, 266] width 34 height 17
click at [210, 265] on select "-- 01 02 03 04 05 06 07 08 09 10 11 12 13 14 15 16 17 18 19 20 21 22 23 24 25 2…" at bounding box center [203, 266] width 34 height 17
select select "04"
click at [186, 258] on select "-- 01 02 03 04 05 06 07 08 09 10 11 12 13 14 15 16 17 18 19 20 21 22 23 24 25 2…" at bounding box center [203, 266] width 34 height 17
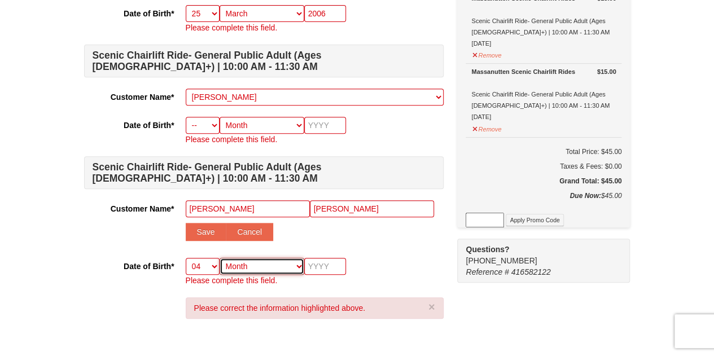
click at [252, 268] on select "Month January February March April May June July August September October Novem…" at bounding box center [262, 266] width 85 height 17
select select "12"
click at [220, 258] on select "Month January February March April May June July August September October Novem…" at bounding box center [262, 266] width 85 height 17
click at [340, 268] on input "text" at bounding box center [325, 266] width 42 height 17
type input "2005"
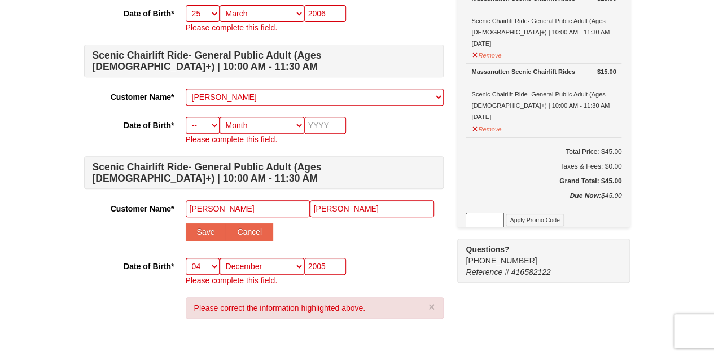
click at [367, 261] on div "-- 01 02 03 04 05 06 07 08 09 10 11 12 13 14 15 16 17 18 19 20 21 22 23 24 25 2…" at bounding box center [315, 272] width 258 height 28
click at [311, 125] on input "text" at bounding box center [325, 125] width 42 height 17
type input "2006"
click at [283, 128] on select "Month January February March April May June July August September October Novem…" at bounding box center [262, 125] width 85 height 17
select select "02"
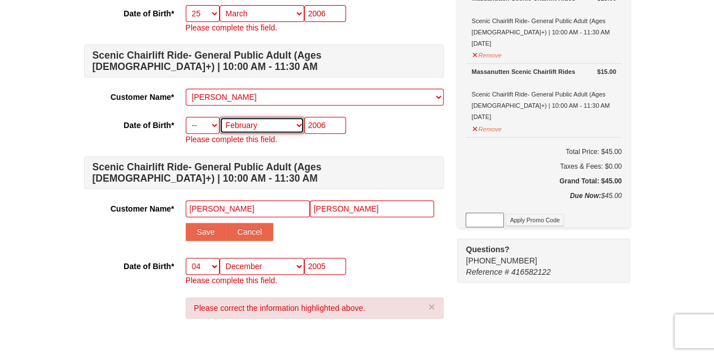
click at [220, 117] on select "Month January February March April May June July August September October Novem…" at bounding box center [262, 125] width 85 height 17
click at [212, 125] on select "-- 01 02 03 04 05 06 07 08 09 10 11 12 13 14 15 16 17 18 19 20 21 22 23 24 25 2…" at bounding box center [203, 125] width 34 height 17
select select "21"
click at [186, 117] on select "-- 01 02 03 04 05 06 07 08 09 10 11 12 13 14 15 16 17 18 19 20 21 22 23 24 25 2…" at bounding box center [203, 125] width 34 height 17
click at [130, 284] on div "Date of Birth* -- 01 02 03 04 05 06 07 08 09 10 11 12 13 14 15 16 17 18 19 20 2…" at bounding box center [264, 272] width 360 height 28
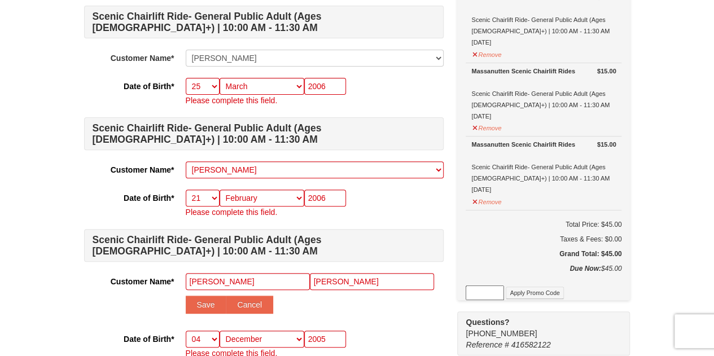
scroll to position [133, 0]
click at [210, 303] on button "Save" at bounding box center [206, 305] width 41 height 18
select select
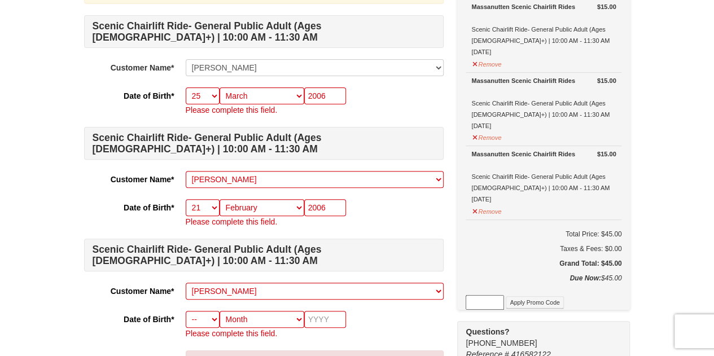
scroll to position [122, 0]
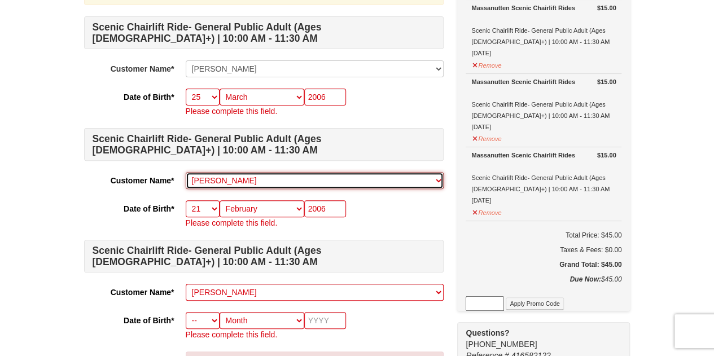
click at [264, 178] on select "Select... Nurame Akiso Angelin Quinteros Emely Valdez Add New..." at bounding box center [315, 180] width 258 height 17
click at [186, 172] on select "Select... Nurame Akiso Angelin Quinteros Emely Valdez Add New..." at bounding box center [315, 180] width 258 height 17
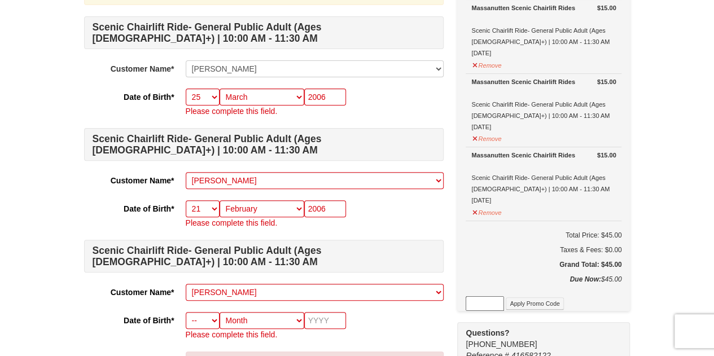
click at [254, 126] on div "Scenic Chairlift Ride- General Public Adult (Ages 13+) | 10:00 AM - 11:30 AM Cu…" at bounding box center [264, 178] width 360 height 324
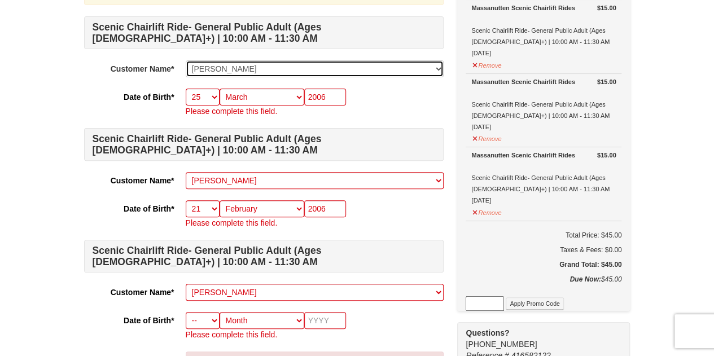
click at [424, 67] on select "Select... Nurame Akiso Angelin Quinteros Emely Valdez Add New..." at bounding box center [315, 68] width 258 height 17
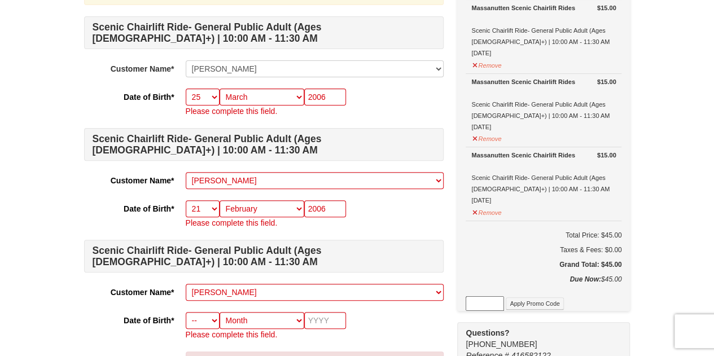
click at [60, 141] on div "1 ) Sign In 2 ) Billing Info 3 ) Customer Info ) Review ×" at bounding box center [357, 178] width 714 height 522
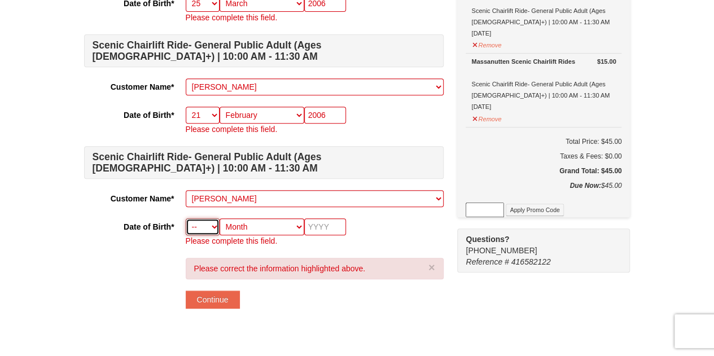
click at [216, 218] on select "-- 01 02 03 04 05 06 07 08 09 10 11 12 13 14 15 16 17 18 19 20 21 22 23 24 25 2…" at bounding box center [203, 226] width 34 height 17
select select "04"
click at [186, 218] on select "-- 01 02 03 04 05 06 07 08 09 10 11 12 13 14 15 16 17 18 19 20 21 22 23 24 25 2…" at bounding box center [203, 226] width 34 height 17
click at [235, 230] on select "Month January February March April May June July August September October Novem…" at bounding box center [262, 226] width 85 height 17
select select "12"
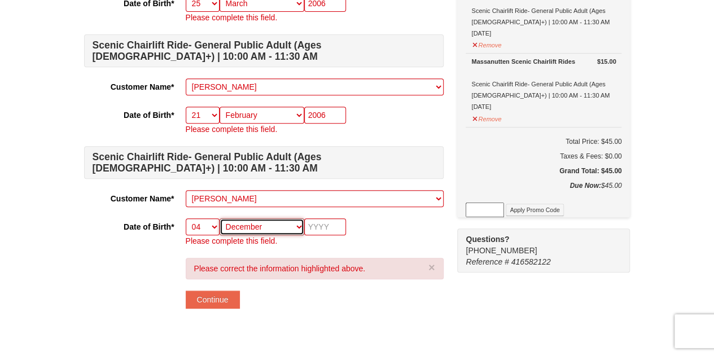
click at [220, 218] on select "Month January February March April May June July August September October Novem…" at bounding box center [262, 226] width 85 height 17
click at [328, 228] on input "text" at bounding box center [325, 226] width 42 height 17
type input "2005"
click at [379, 241] on p "Please complete this field." at bounding box center [315, 240] width 258 height 11
click at [223, 303] on button "Continue" at bounding box center [213, 300] width 54 height 18
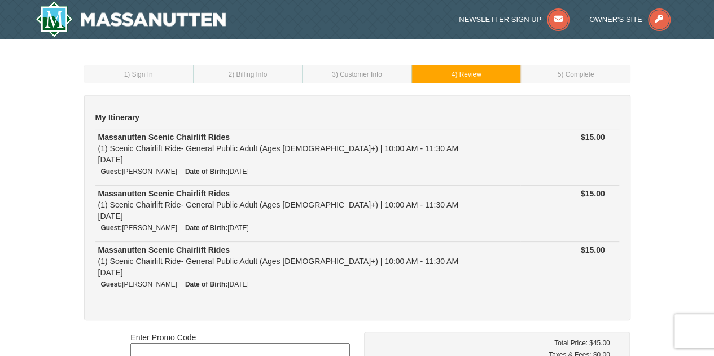
click at [373, 75] on span ") Customer Info" at bounding box center [359, 75] width 46 height 8
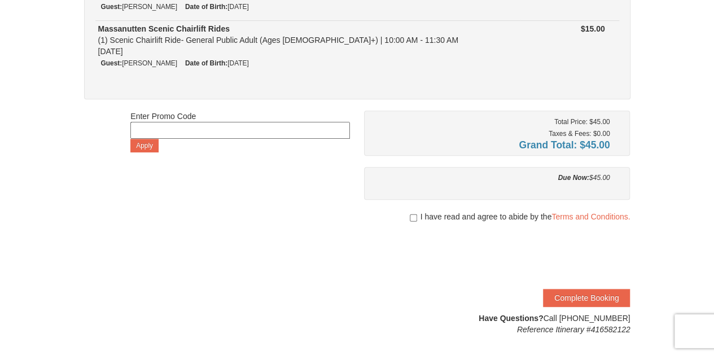
scroll to position [260, 0]
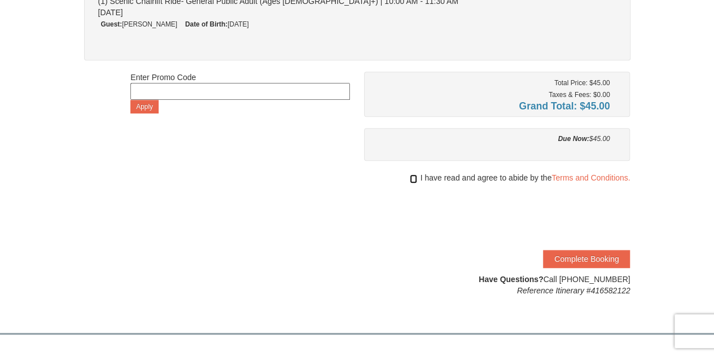
click at [410, 178] on input "checkbox" at bounding box center [413, 178] width 7 height 9
checkbox input "true"
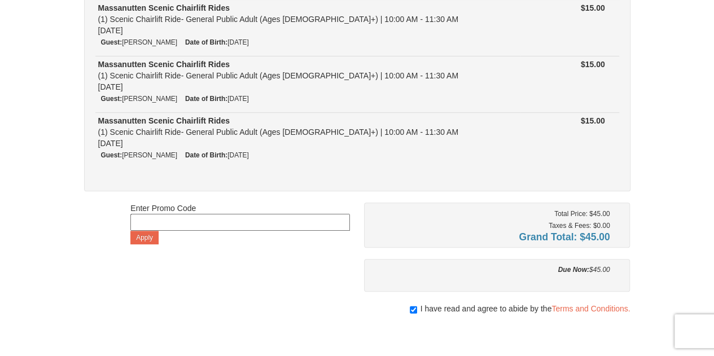
scroll to position [123, 0]
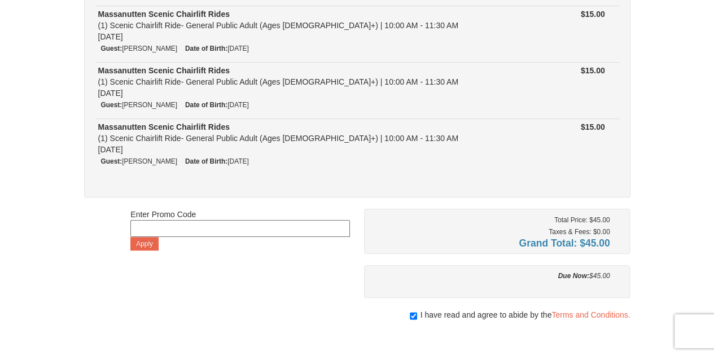
click at [385, 283] on div "Due Now: $45.00" at bounding box center [492, 281] width 238 height 23
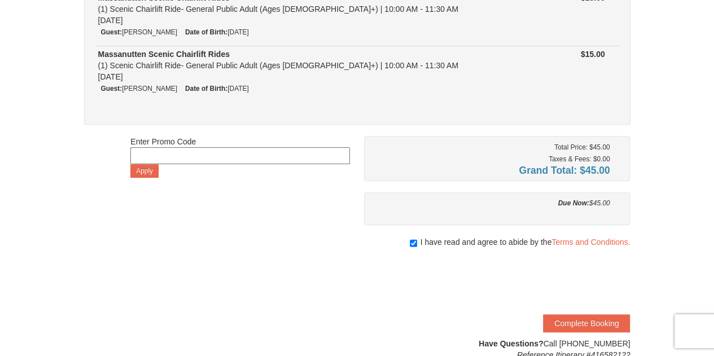
scroll to position [200, 0]
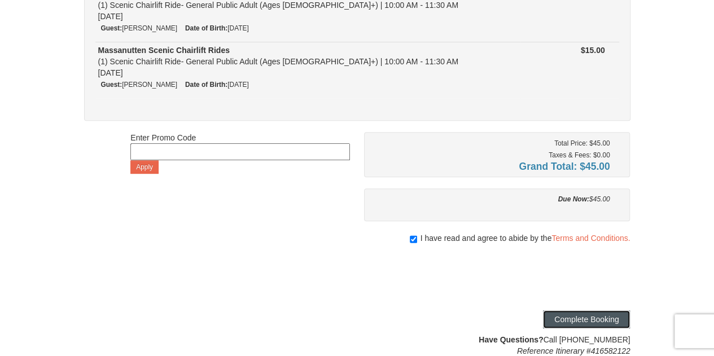
click at [591, 318] on button "Complete Booking" at bounding box center [586, 319] width 87 height 18
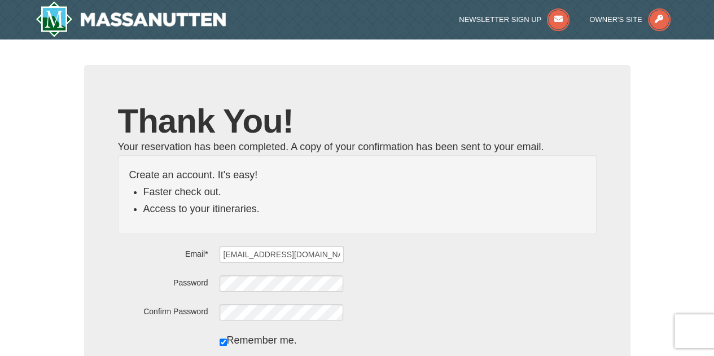
scroll to position [76, 0]
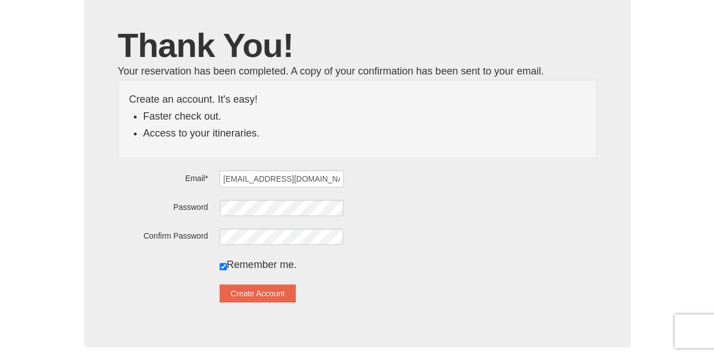
click at [401, 170] on div "[EMAIL_ADDRESS][DOMAIN_NAME]" at bounding box center [408, 178] width 377 height 17
